Goal: Transaction & Acquisition: Purchase product/service

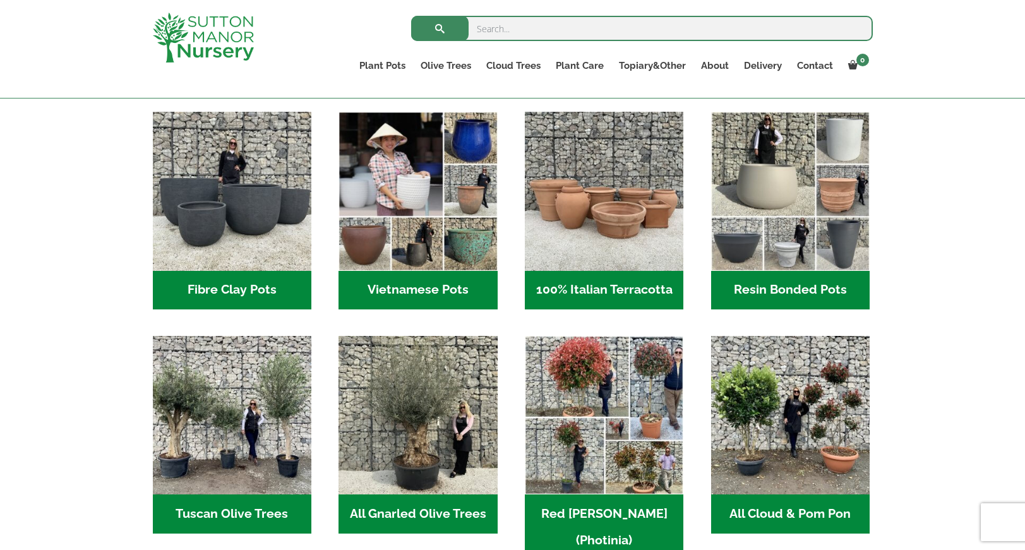
scroll to position [410, 0]
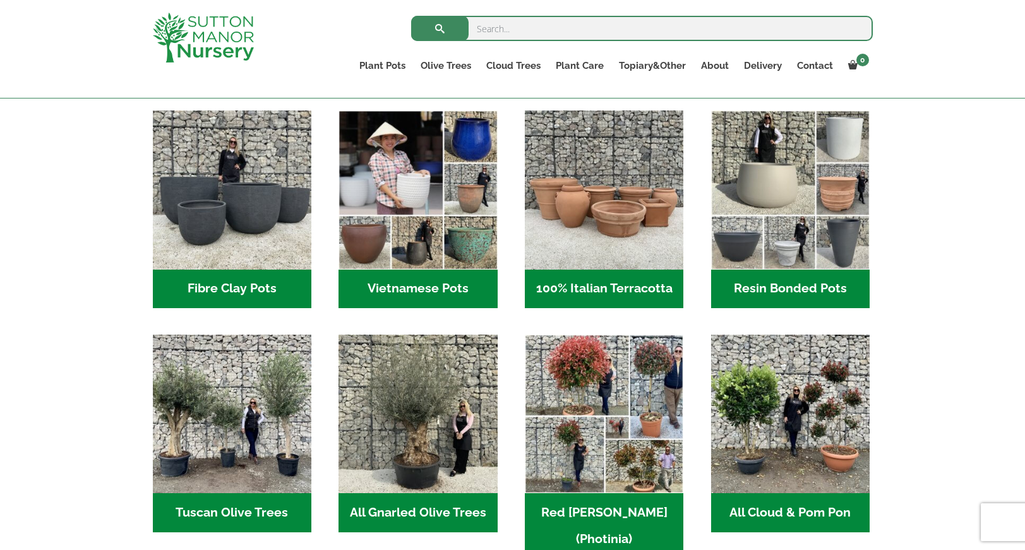
click at [249, 283] on h2 "Fibre Clay Pots (3)" at bounding box center [232, 289] width 158 height 39
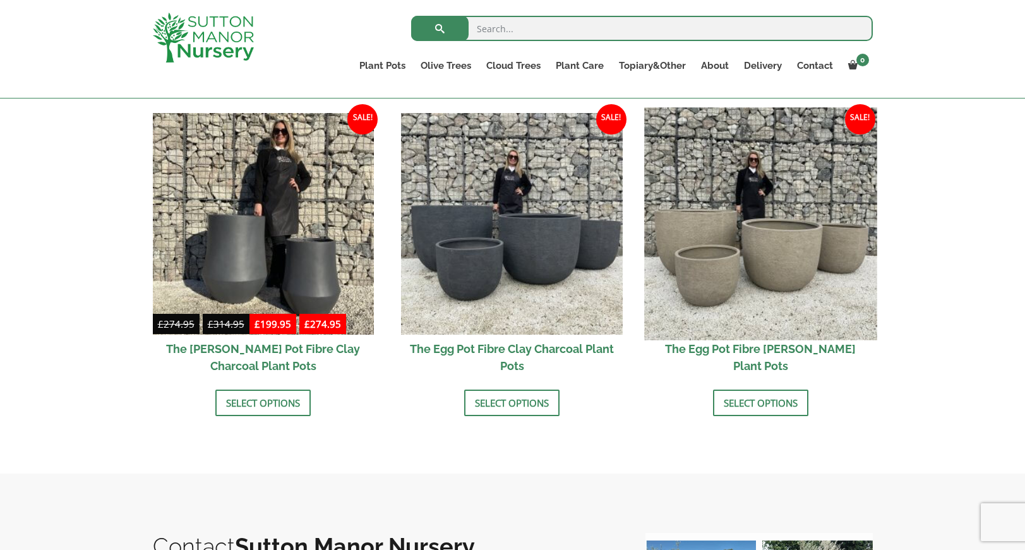
scroll to position [384, 0]
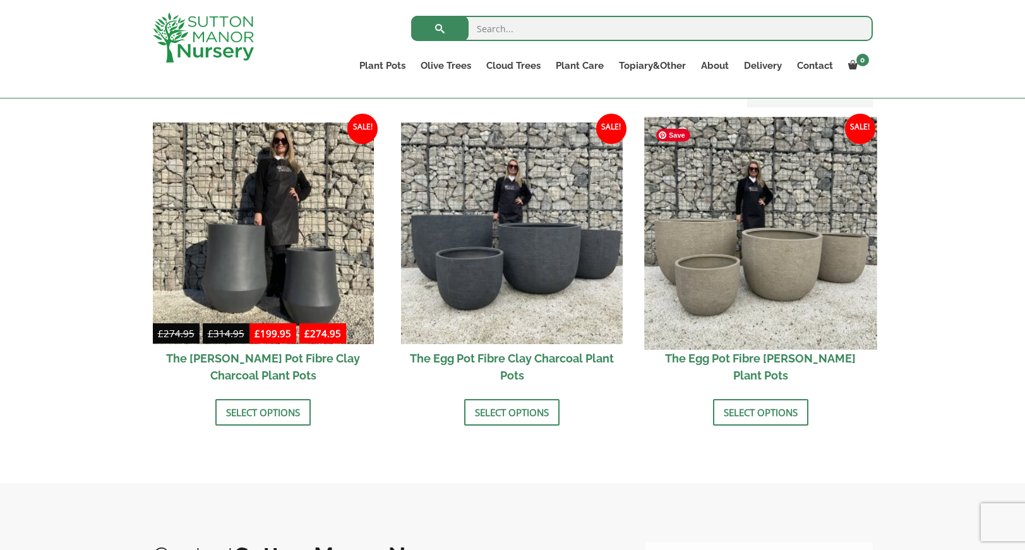
click at [696, 282] on img at bounding box center [760, 233] width 232 height 232
